Goal: Task Accomplishment & Management: Manage account settings

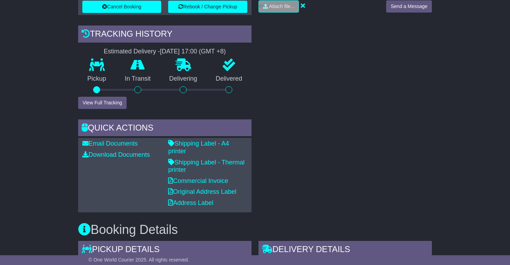
scroll to position [222, 0]
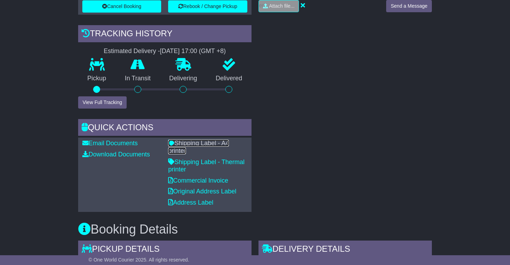
click at [226, 144] on link "Shipping Label - A4 printer" at bounding box center [198, 147] width 61 height 15
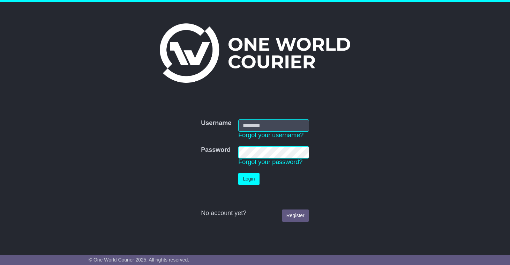
type input "**********"
click at [253, 182] on button "Login" at bounding box center [248, 179] width 21 height 12
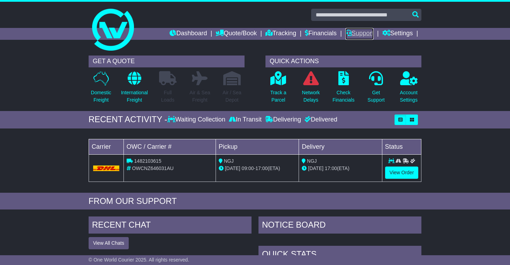
click at [355, 35] on link "Support" at bounding box center [360, 34] width 28 height 12
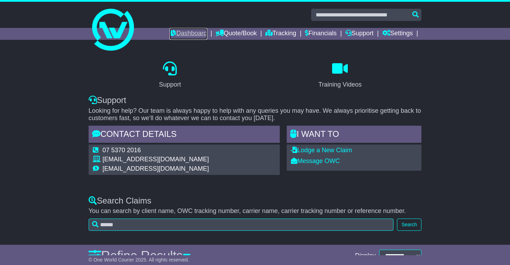
click at [187, 34] on link "Dashboard" at bounding box center [188, 34] width 37 height 12
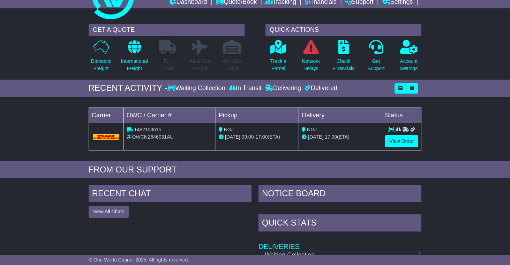
scroll to position [37, 0]
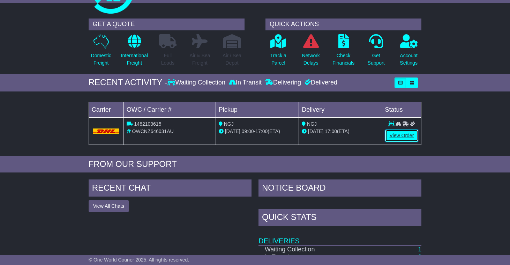
click at [395, 135] on link "View Order" at bounding box center [402, 136] width 34 height 12
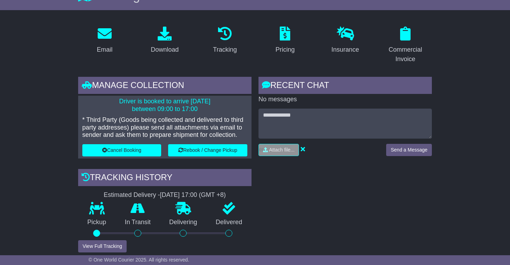
scroll to position [81, 0]
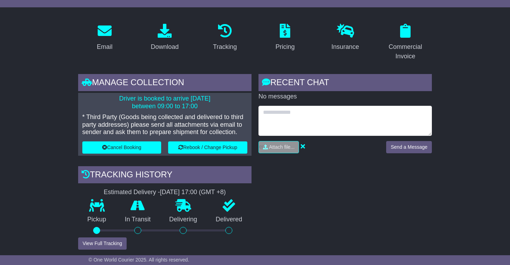
click at [316, 122] on textarea at bounding box center [346, 121] width 174 height 30
type textarea "**********"
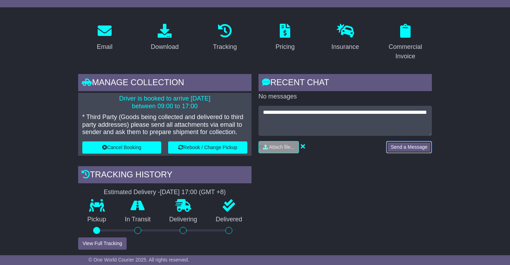
click at [419, 149] on button "Send a Message" at bounding box center [410, 147] width 46 height 12
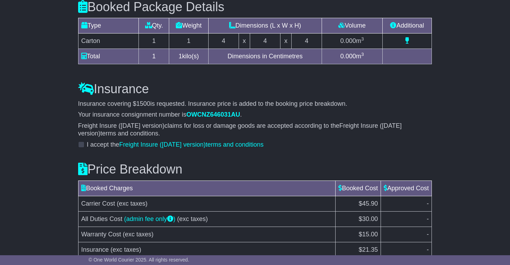
scroll to position [793, 0]
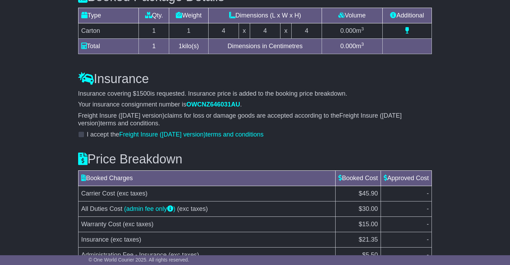
click at [82, 131] on span at bounding box center [81, 134] width 6 height 6
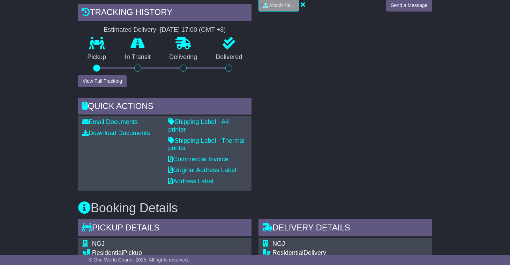
scroll to position [243, 0]
click at [187, 177] on link "Address Label" at bounding box center [190, 180] width 45 height 7
click at [214, 166] on link "Original Address Label" at bounding box center [202, 169] width 68 height 7
